Goal: Information Seeking & Learning: Find specific fact

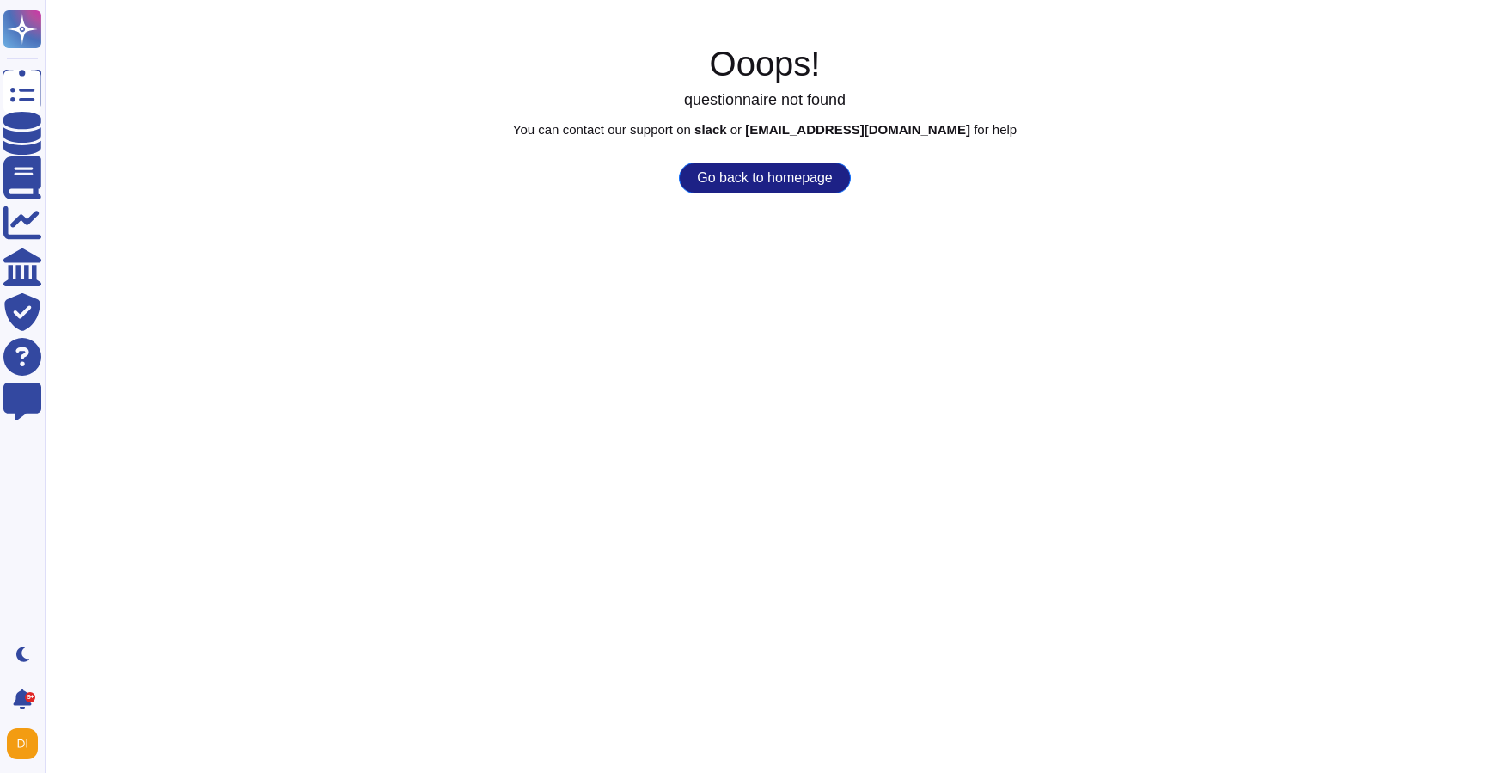
click at [775, 156] on div "Ooops! questionnaire not found You can contact our support on slack or [EMAIL_A…" at bounding box center [765, 118] width 1441 height 150
click at [775, 167] on button "Go back to homepage" at bounding box center [764, 177] width 171 height 31
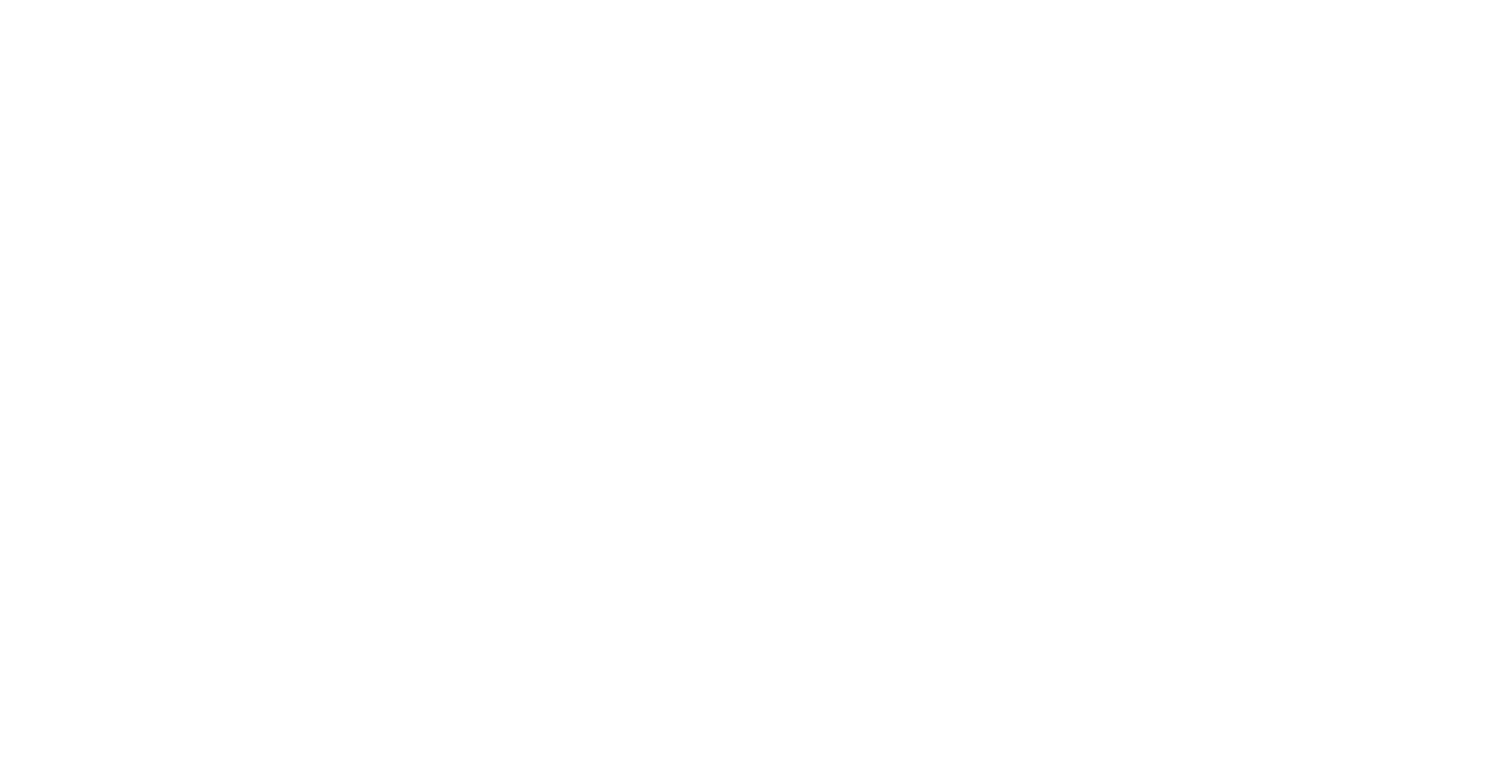
click at [762, 103] on html at bounding box center [742, 51] width 1485 height 103
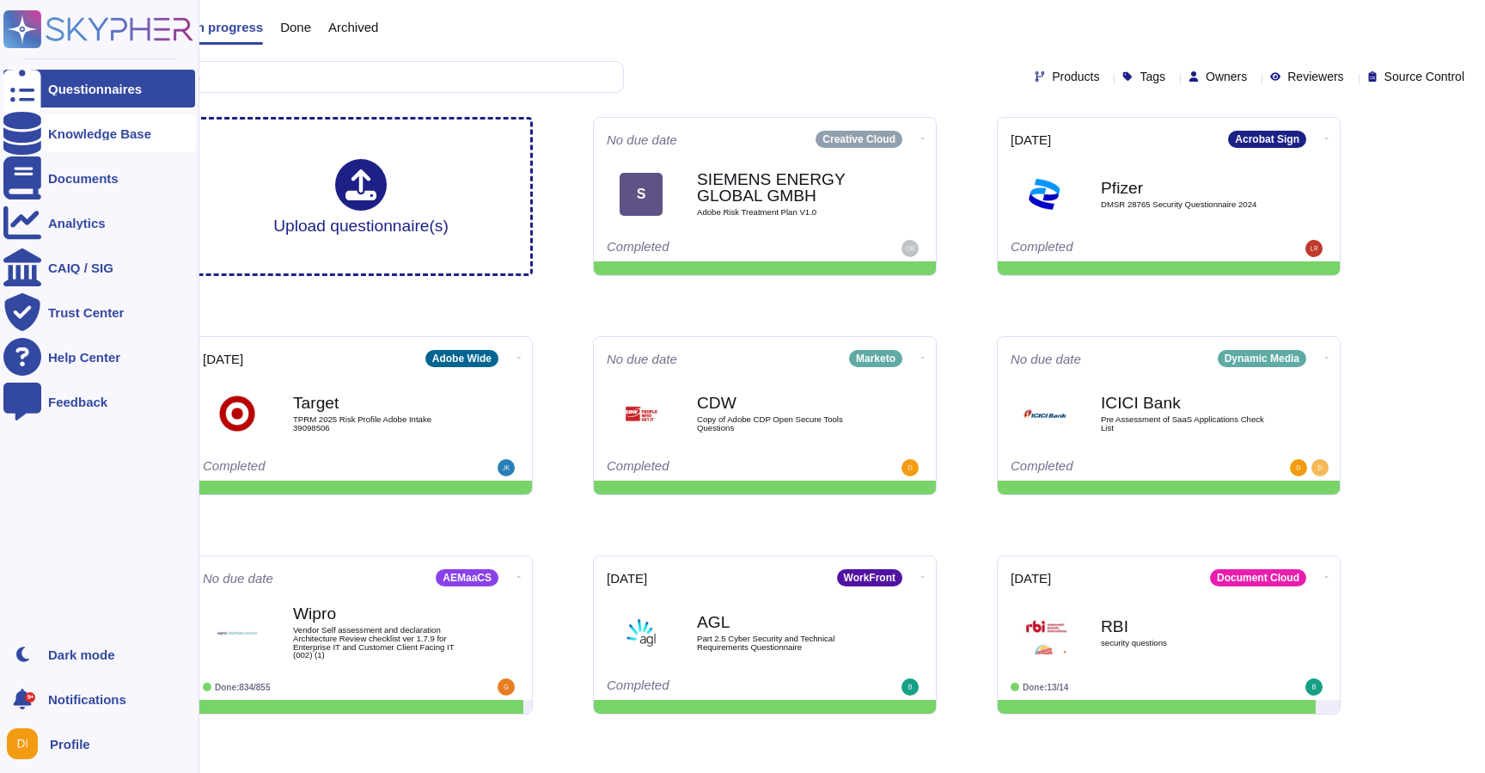
click at [106, 115] on div "Knowledge Base" at bounding box center [99, 133] width 192 height 38
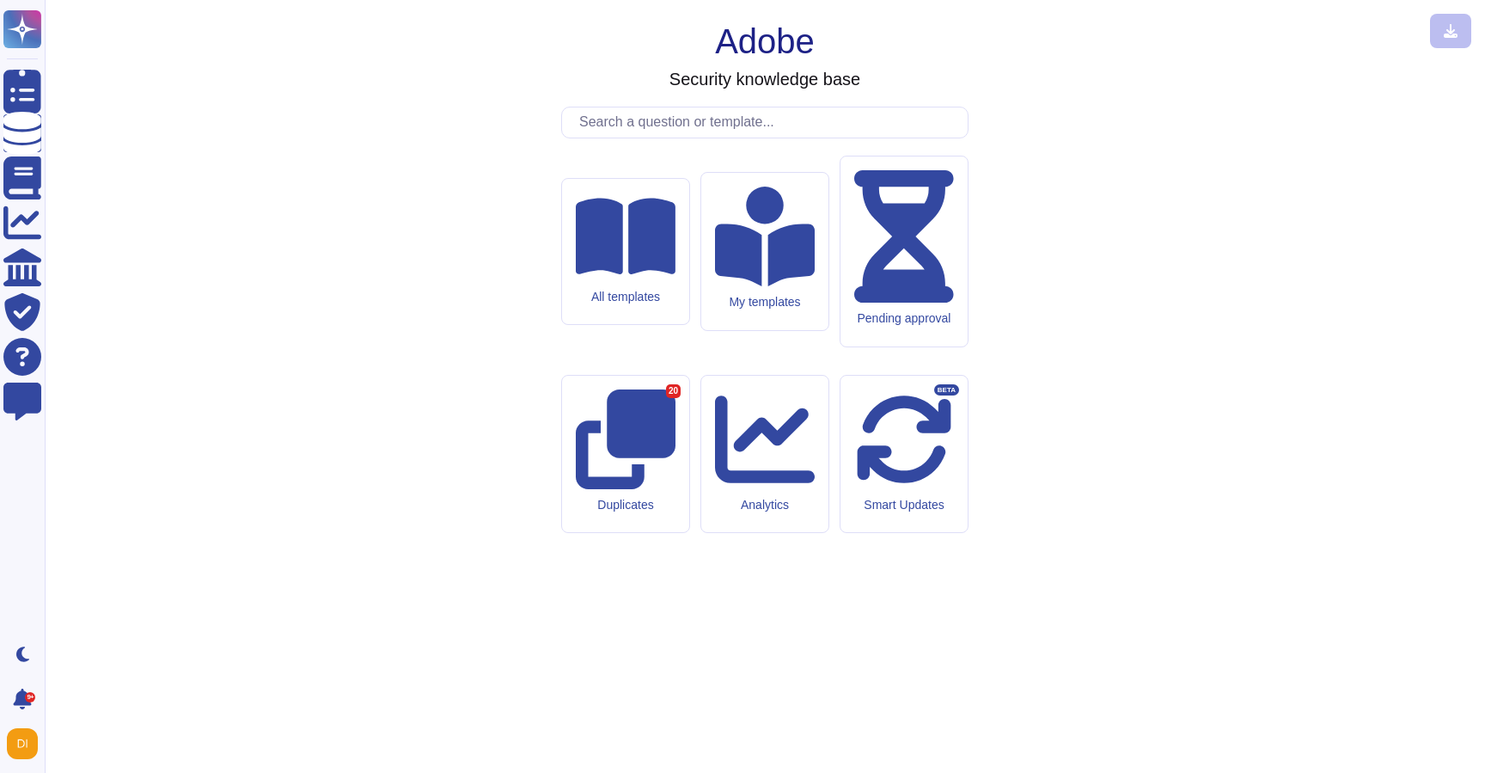
click at [780, 138] on input "text" at bounding box center [769, 122] width 397 height 30
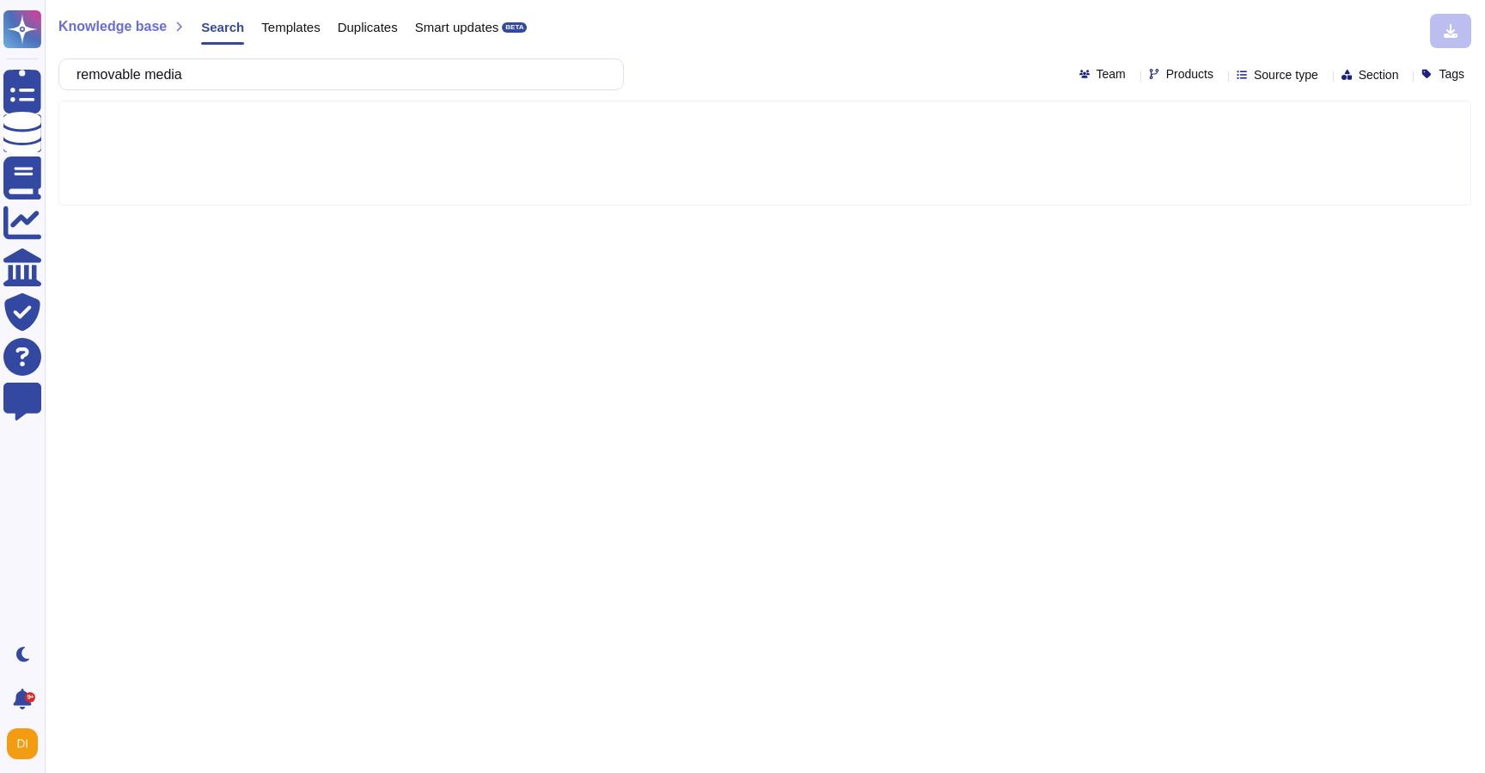
type input "removable media"
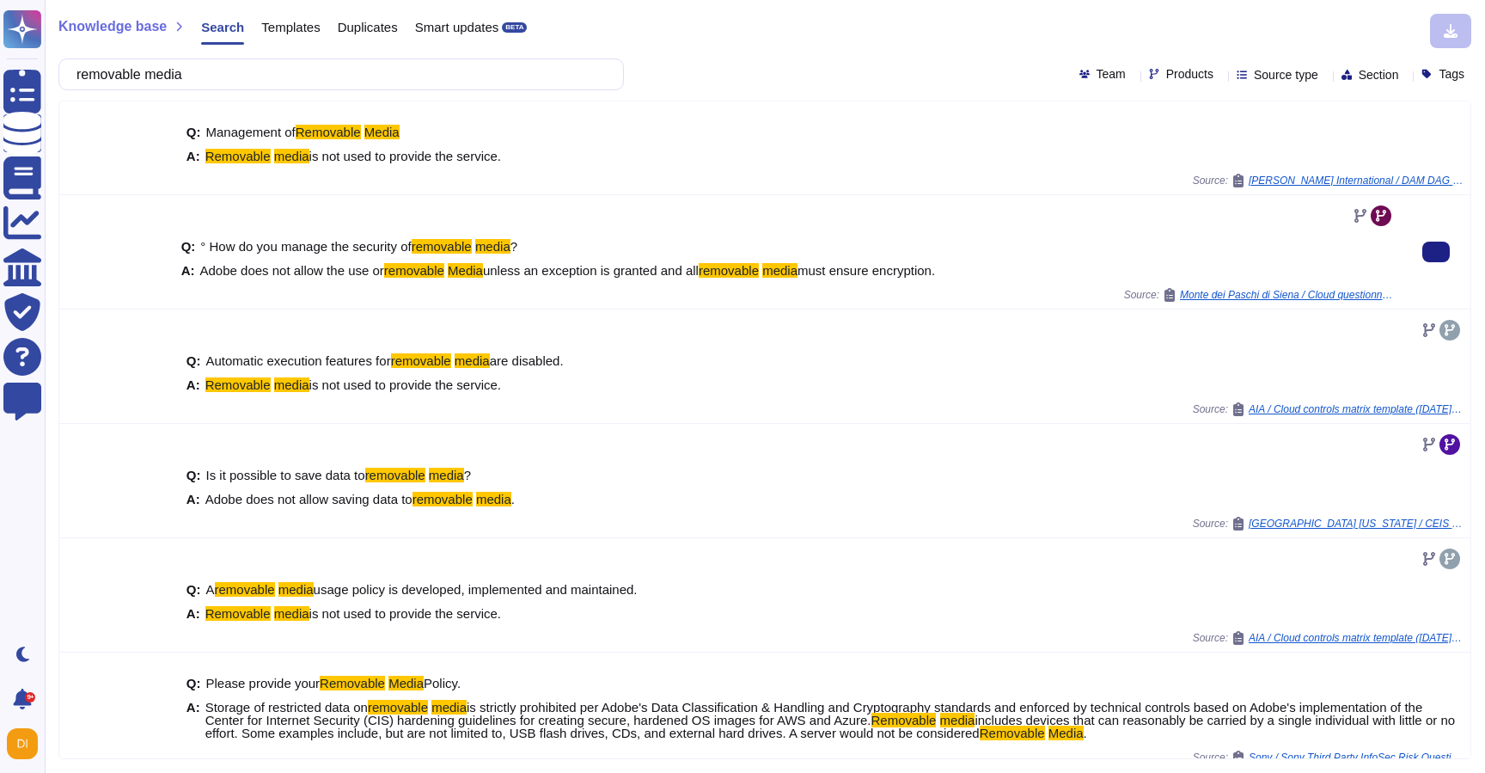
click at [503, 270] on span "unless an exception is granted and all" at bounding box center [591, 270] width 216 height 15
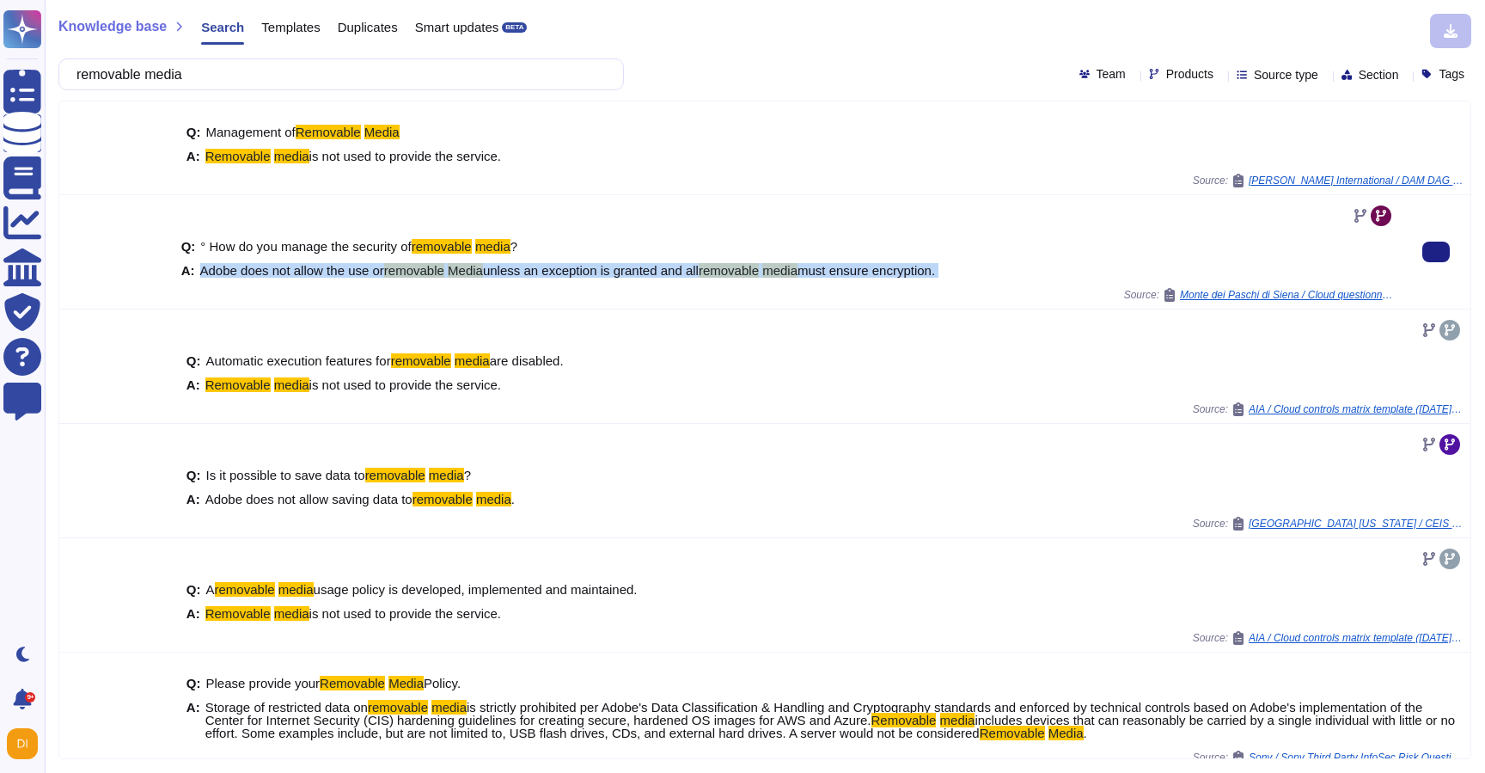
click at [503, 270] on span "unless an exception is granted and all" at bounding box center [591, 270] width 216 height 15
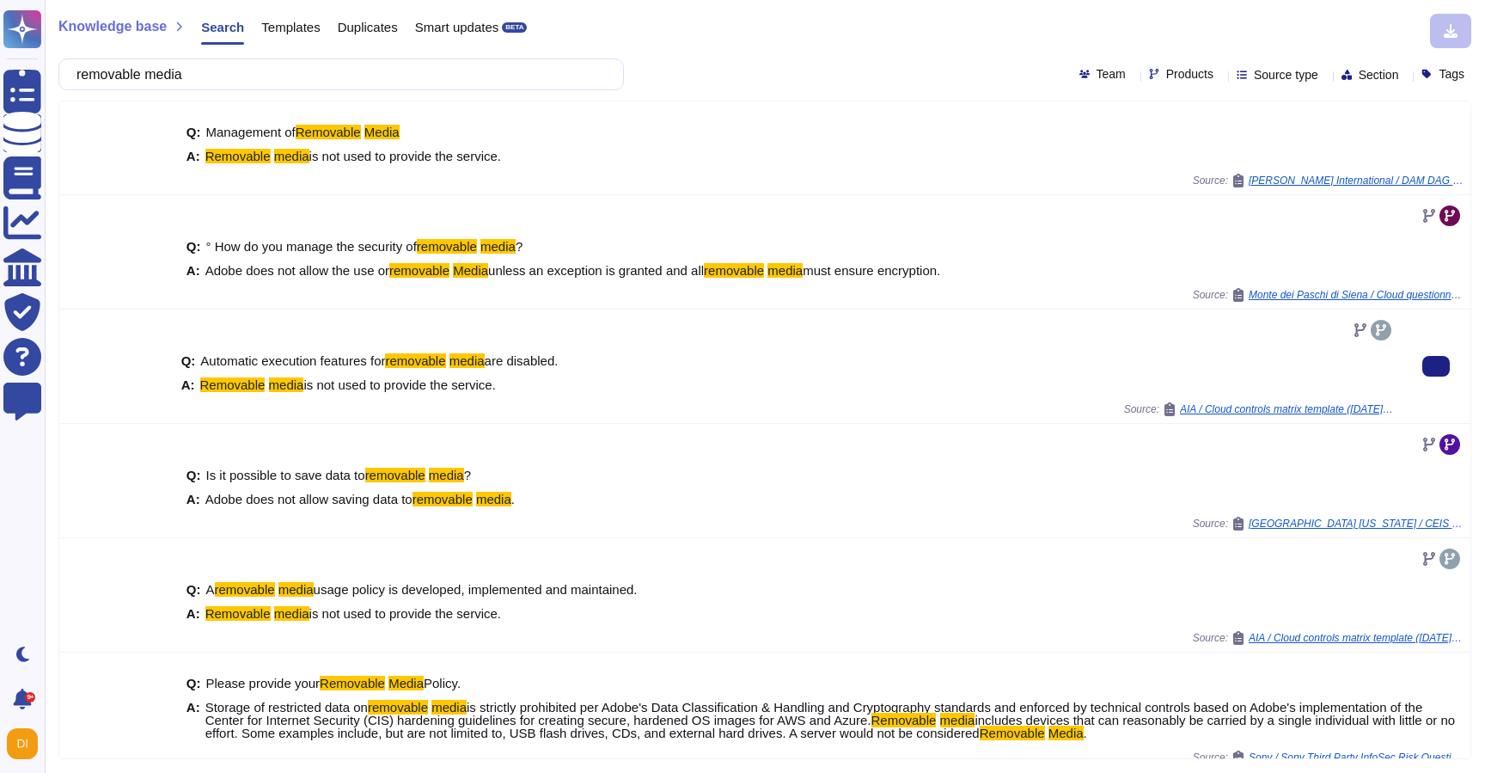
click at [643, 324] on div at bounding box center [788, 330] width 1214 height 28
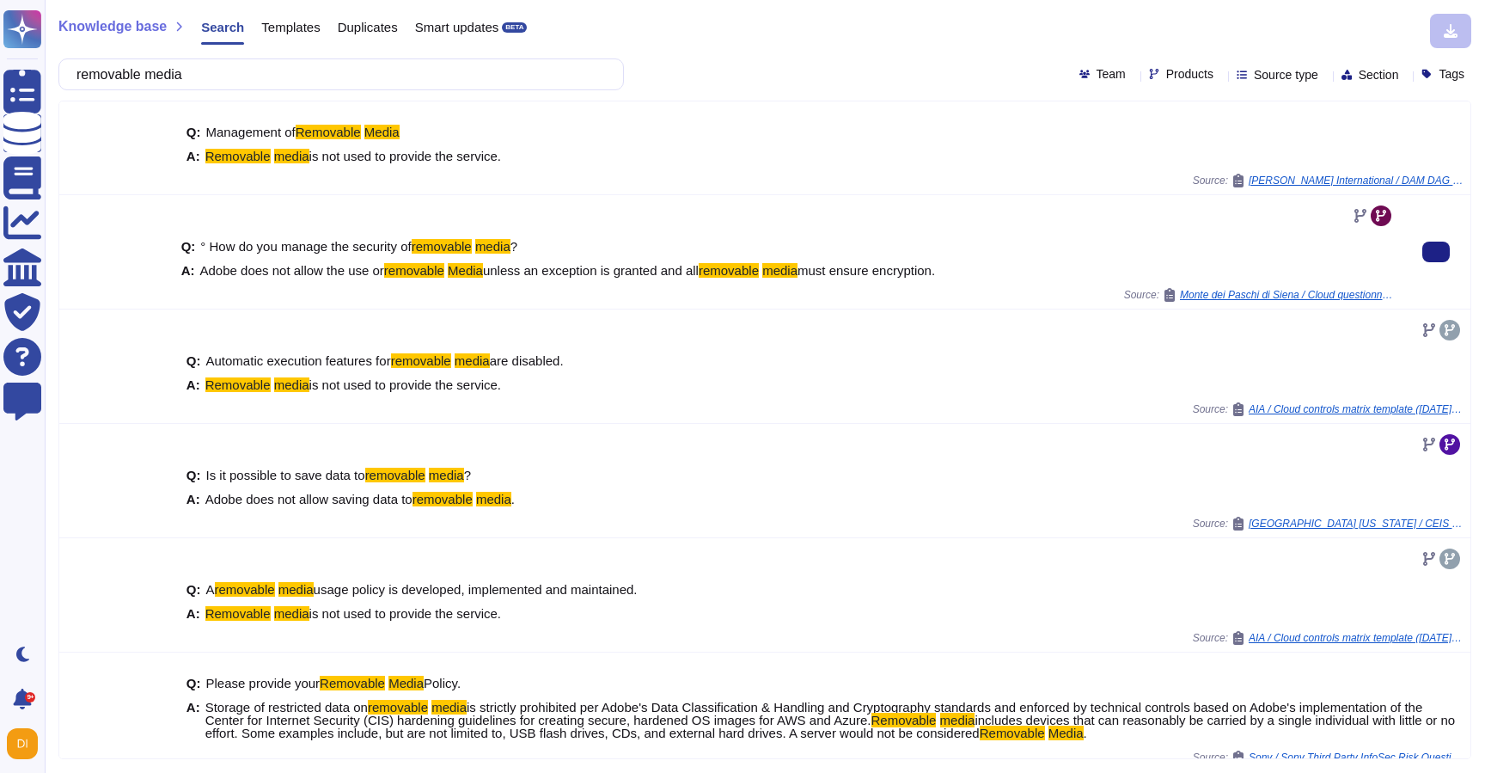
click at [597, 269] on span "unless an exception is granted and all" at bounding box center [591, 270] width 216 height 15
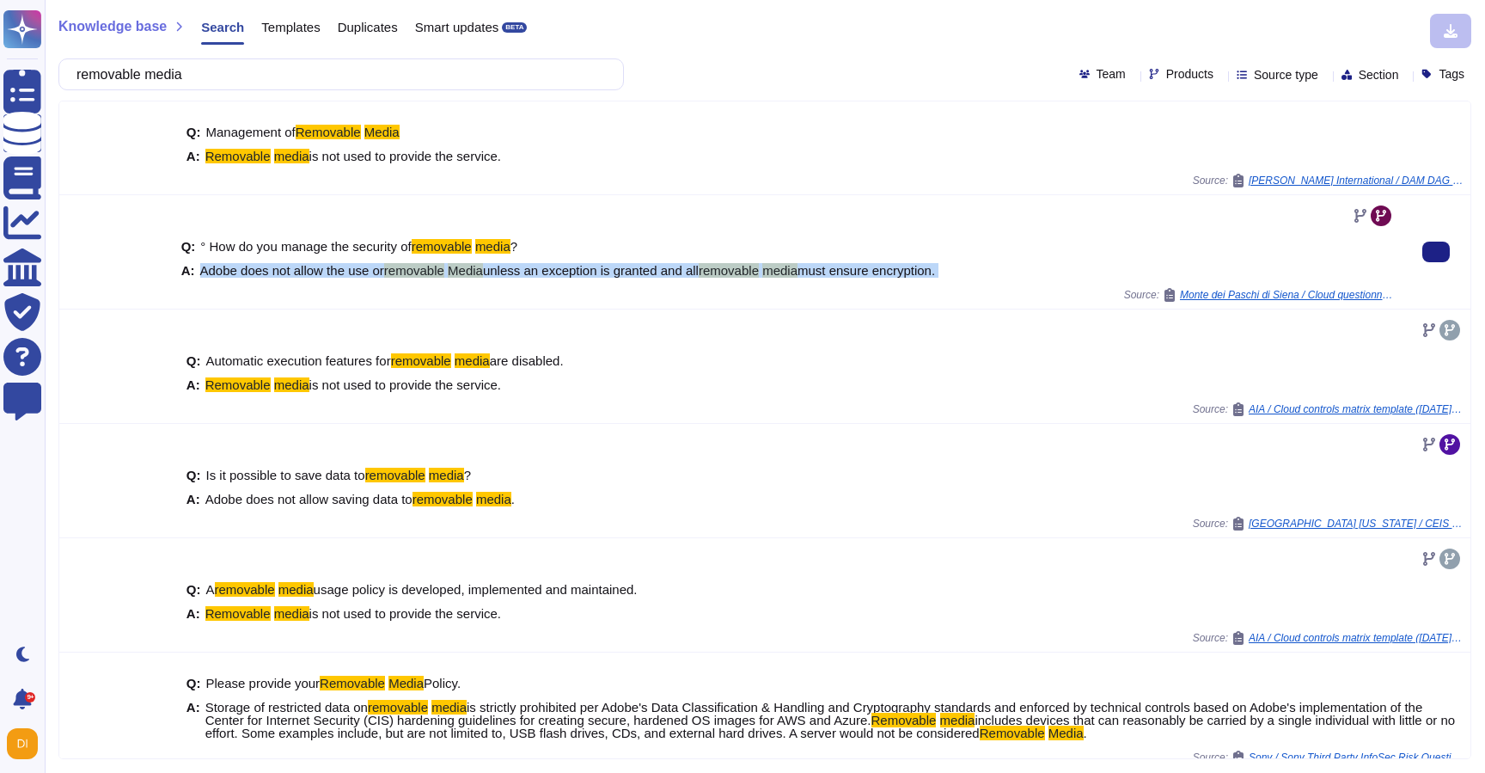
click at [597, 269] on span "unless an exception is granted and all" at bounding box center [591, 270] width 216 height 15
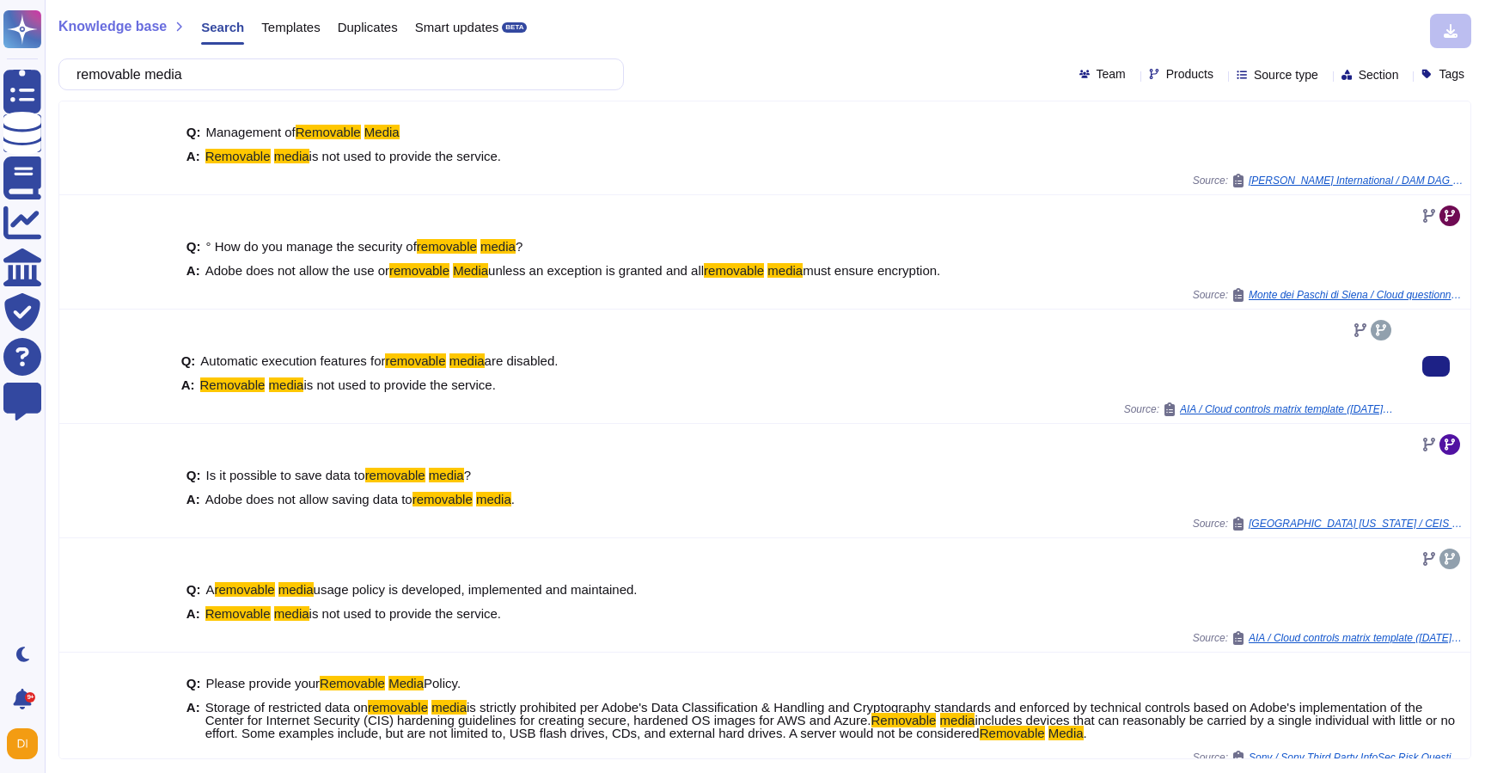
click at [295, 386] on mark "media" at bounding box center [286, 384] width 35 height 15
copy span "Removable media is not used to provide the service."
